Goal: Transaction & Acquisition: Subscribe to service/newsletter

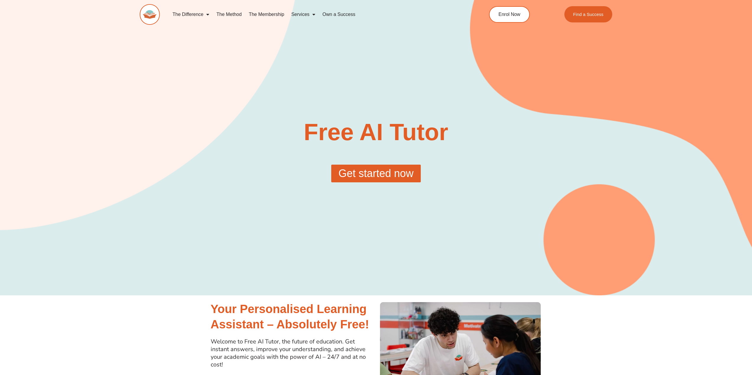
click at [331, 70] on div "Free AI Tutor Get started now" at bounding box center [376, 140] width 473 height 311
drag, startPoint x: 327, startPoint y: 69, endPoint x: 323, endPoint y: 66, distance: 4.8
click at [326, 69] on div "Free AI Tutor Get started now" at bounding box center [376, 140] width 473 height 311
click at [319, 61] on div "Free AI Tutor Get started now" at bounding box center [376, 140] width 473 height 311
click at [319, 60] on div "Free AI Tutor Get started now" at bounding box center [376, 140] width 473 height 311
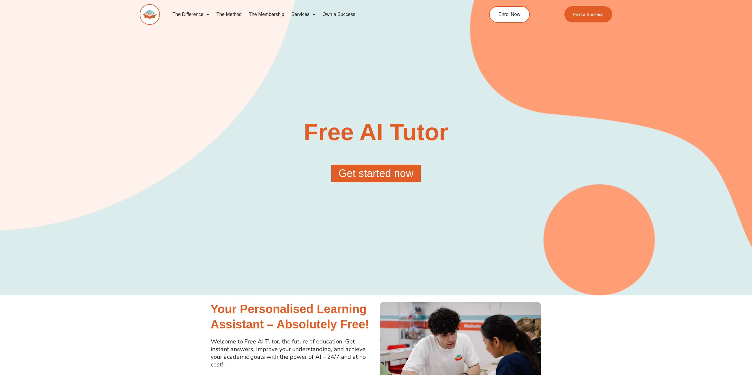
click at [319, 59] on div "Free AI Tutor Get started now" at bounding box center [376, 140] width 473 height 311
drag, startPoint x: 478, startPoint y: 41, endPoint x: 460, endPoint y: 54, distance: 22.4
click at [469, 48] on div "Free AI Tutor Get started now" at bounding box center [376, 140] width 473 height 311
click at [400, 167] on link "Get started now" at bounding box center [375, 174] width 89 height 18
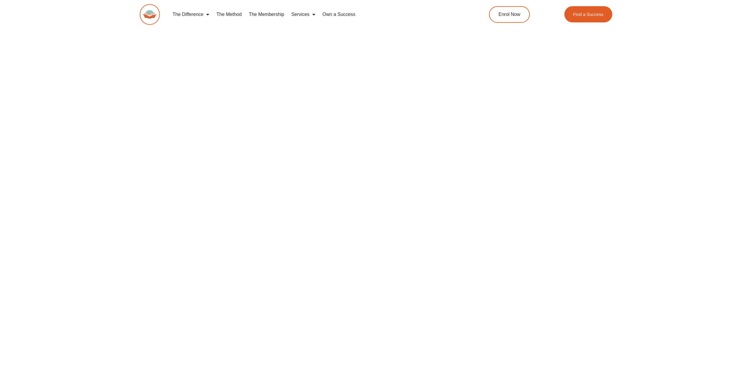
click at [386, 55] on div at bounding box center [376, 46] width 337 height 117
drag, startPoint x: 366, startPoint y: 55, endPoint x: 359, endPoint y: 50, distance: 9.1
click at [365, 54] on div at bounding box center [376, 46] width 337 height 117
click at [268, 12] on link "The Membership" at bounding box center [266, 15] width 43 height 14
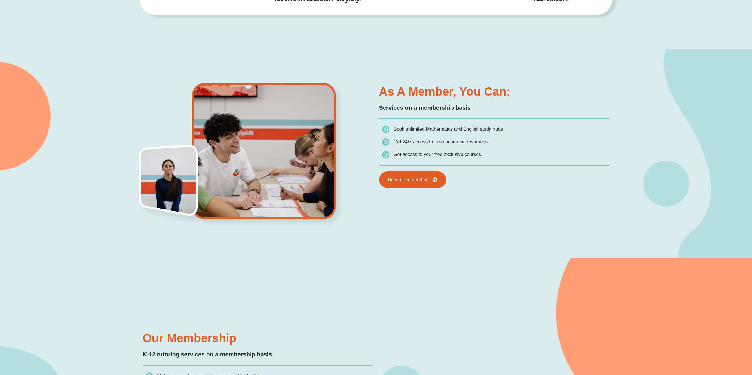
scroll to position [384, 0]
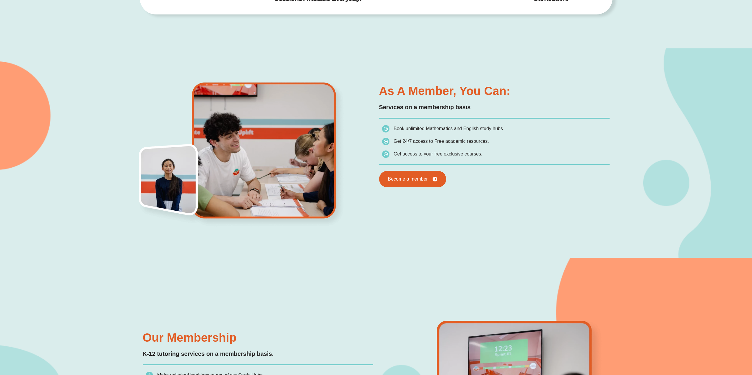
click at [549, 212] on div "As a member, you can: Services on a membership basis Book unlimited Mathematics…" at bounding box center [376, 153] width 473 height 210
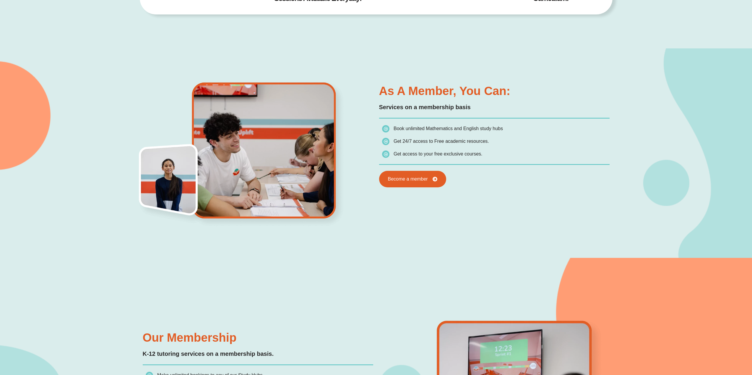
click at [549, 212] on div "As a member, you can: Services on a membership basis Book unlimited Mathematics…" at bounding box center [376, 153] width 473 height 210
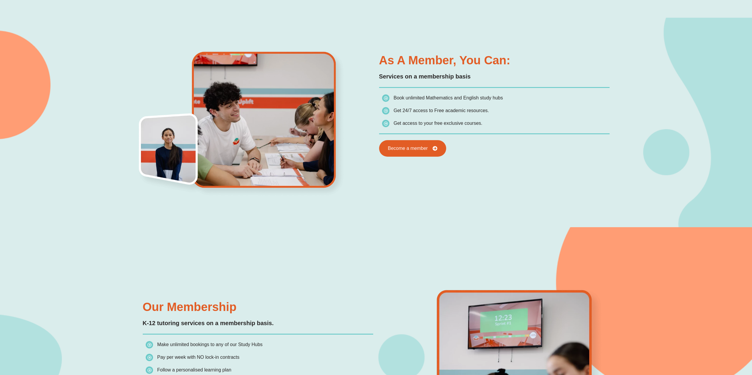
scroll to position [650, 0]
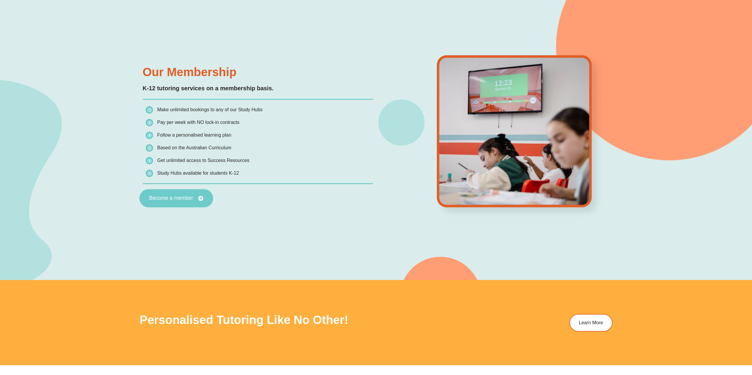
click at [183, 195] on link "Become a member" at bounding box center [176, 198] width 74 height 18
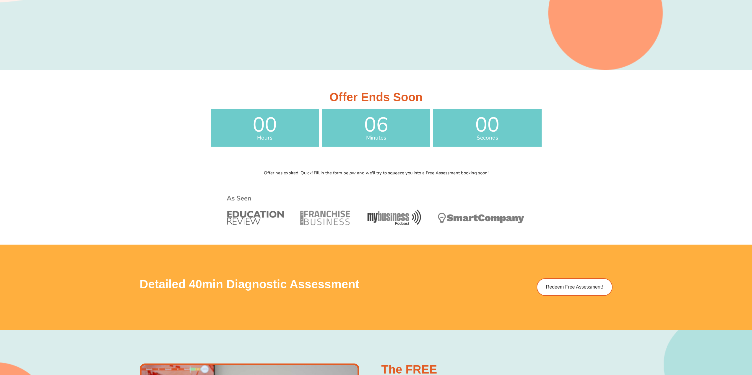
scroll to position [236, 0]
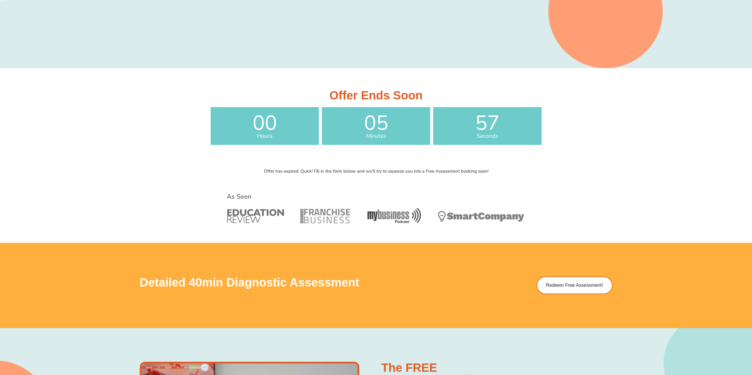
click at [569, 165] on section "Offer Ends Soon 00 Hours 05 Minutes 57 Seconds Offer has expired. Quick! Fill i…" at bounding box center [376, 117] width 752 height 98
click at [569, 165] on section "Offer Ends Soon 00 Hours 05 Minutes 56 Seconds Offer has expired. Quick! Fill i…" at bounding box center [376, 117] width 752 height 98
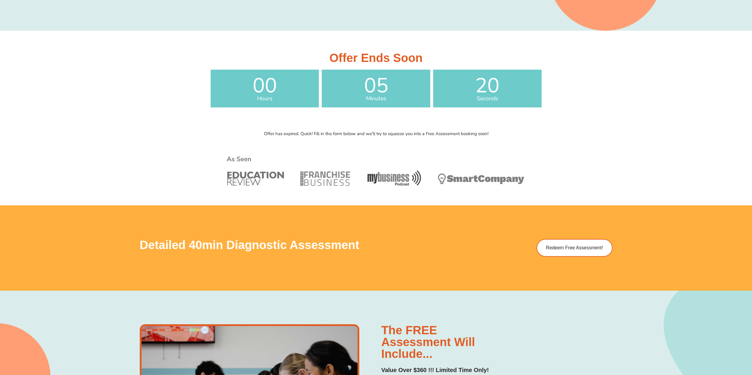
scroll to position [266, 0]
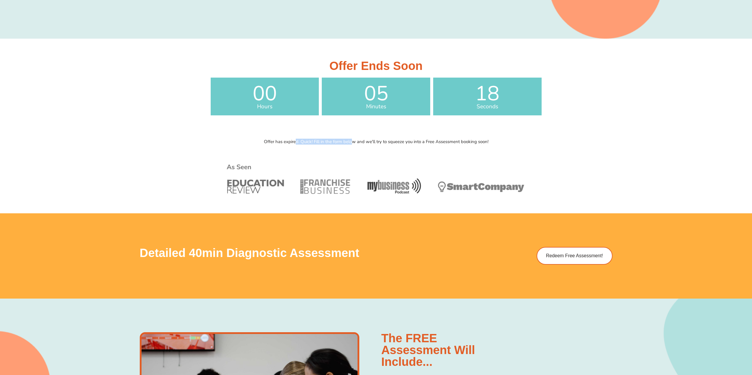
drag, startPoint x: 294, startPoint y: 141, endPoint x: 351, endPoint y: 142, distance: 56.4
click at [351, 142] on p "Offer has expired. Quick! Fill in the form below and we'll try to squeeze you i…" at bounding box center [376, 142] width 337 height 4
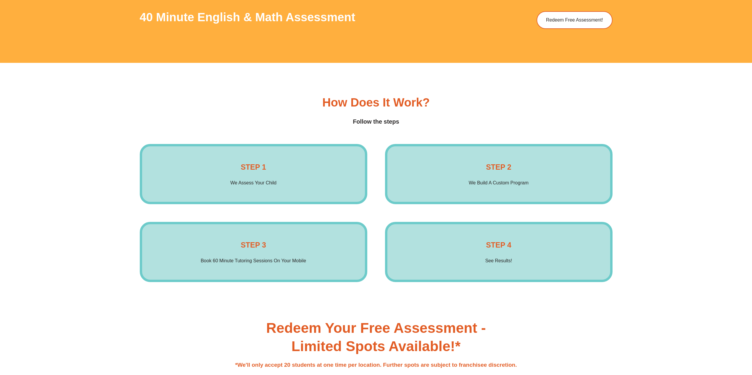
scroll to position [1093, 0]
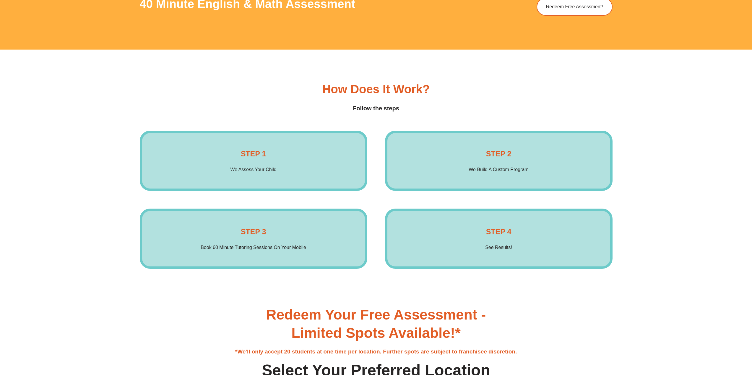
drag, startPoint x: 309, startPoint y: 156, endPoint x: 303, endPoint y: 153, distance: 6.7
click at [303, 153] on div "STEP 1 We Assess Your Child Enrol Now" at bounding box center [253, 161] width 227 height 60
drag, startPoint x: 449, startPoint y: 166, endPoint x: 431, endPoint y: 162, distance: 19.0
click at [431, 163] on div "STEP 2 We Build A Custom Program Enrol Now" at bounding box center [498, 161] width 227 height 60
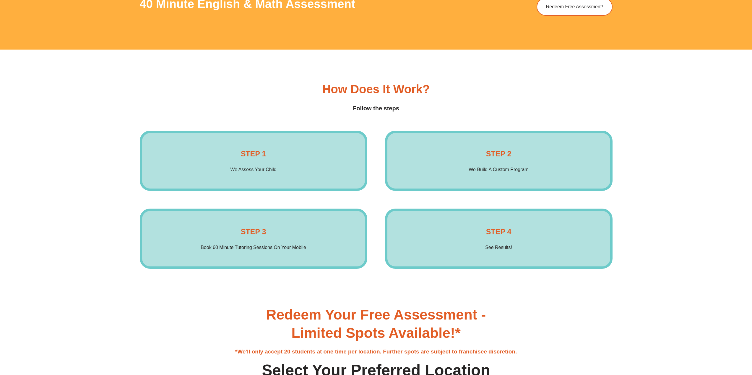
click at [431, 162] on div "STEP 2 We Build A Custom Program Enrol Now" at bounding box center [498, 161] width 227 height 60
